Goal: Check status: Check status

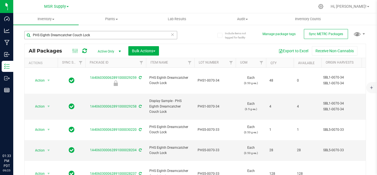
click at [25, 34] on input "PHS Eighth Dreamcatcher Couch Lock" at bounding box center [100, 35] width 153 height 8
type input "28963"
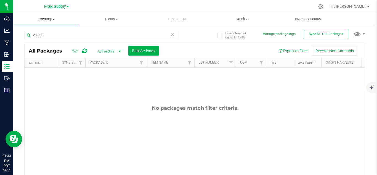
click at [52, 20] on span "Inventory" at bounding box center [45, 19] width 65 height 5
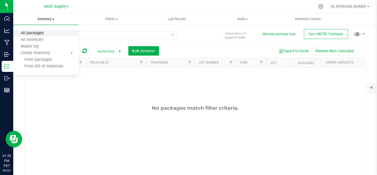
click at [34, 31] on span "All packages" at bounding box center [32, 33] width 38 height 5
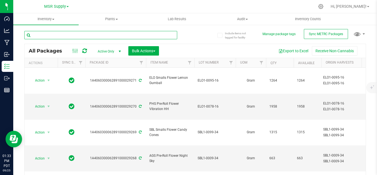
click at [61, 36] on input "text" at bounding box center [100, 35] width 153 height 8
type input "28963"
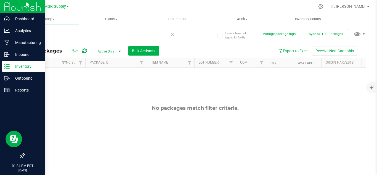
click at [26, 68] on p "Inventory" at bounding box center [26, 66] width 33 height 7
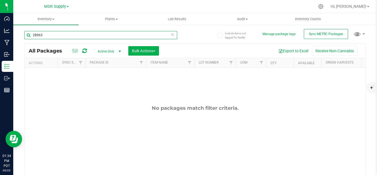
click at [66, 36] on input "28963" at bounding box center [100, 35] width 153 height 8
click at [119, 54] on span "select" at bounding box center [119, 51] width 7 height 8
click at [104, 82] on li "All" at bounding box center [108, 85] width 30 height 8
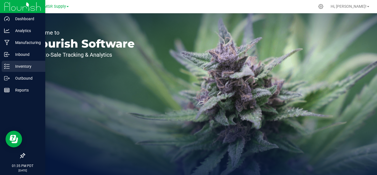
click at [11, 65] on p "Inventory" at bounding box center [26, 66] width 33 height 7
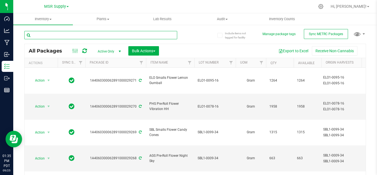
click at [71, 34] on input "text" at bounding box center [100, 35] width 153 height 8
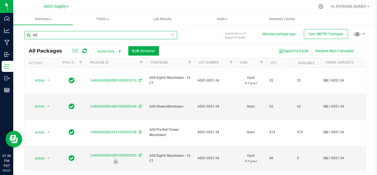
type input "A"
type input "28963"
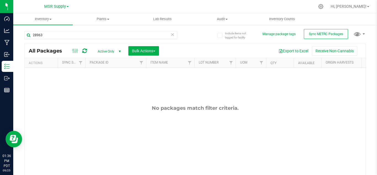
click at [105, 49] on span "Active Only" at bounding box center [108, 51] width 30 height 8
click at [102, 85] on li "All" at bounding box center [108, 85] width 30 height 8
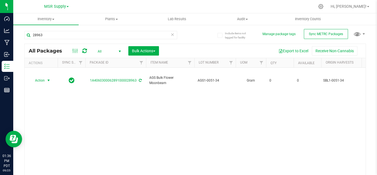
drag, startPoint x: 51, startPoint y: 75, endPoint x: 49, endPoint y: 79, distance: 4.2
click at [51, 78] on span "select" at bounding box center [48, 80] width 4 height 4
click at [48, 129] on div "Action Adjust qty Edit attributes Global inventory Locate package Print package…" at bounding box center [47, 108] width 35 height 59
click at [47, 128] on li "See history" at bounding box center [47, 132] width 35 height 8
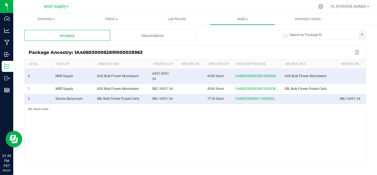
click at [72, 159] on div "0 MSR Supply AGS Bulk Flower Moonbeam AGS1-0051-34 4540 Gram 1A4060300062891000…" at bounding box center [195, 115] width 341 height 93
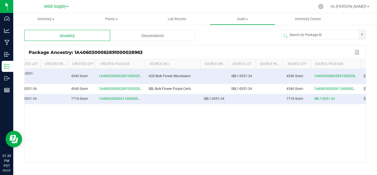
scroll to position [0, 148]
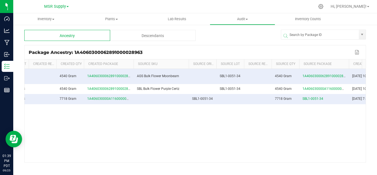
click at [161, 30] on div "Descendants" at bounding box center [153, 35] width 86 height 11
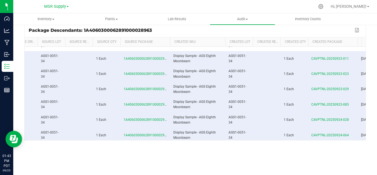
scroll to position [223, 139]
